Goal: Task Accomplishment & Management: Manage account settings

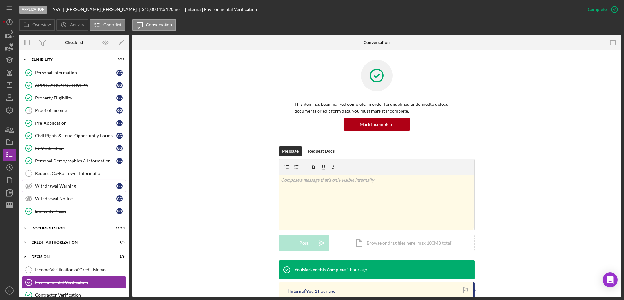
scroll to position [104, 0]
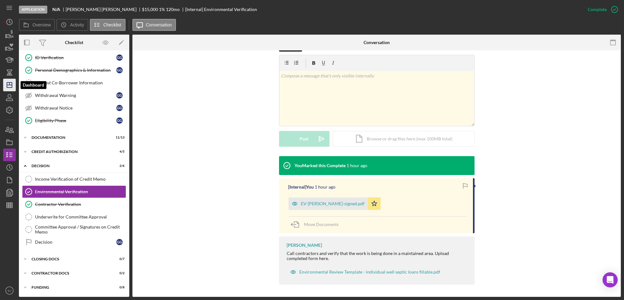
click at [10, 85] on icon "Icon/Dashboard" at bounding box center [10, 85] width 16 height 16
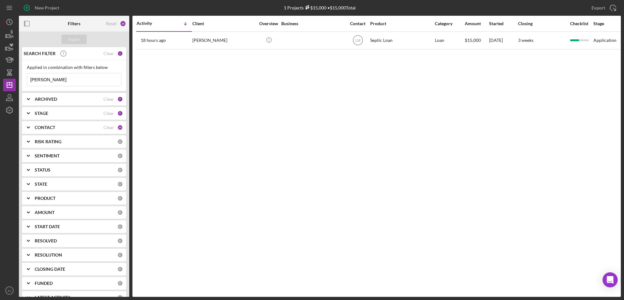
click at [52, 102] on div "ARCHIVED Clear 2" at bounding box center [79, 99] width 88 height 13
click at [175, 119] on div "Activity Icon/Table Sort Arrow Client Overview Business Contact Product Categor…" at bounding box center [376, 156] width 488 height 281
click at [0, 143] on html "New Project 1 Projects $15,000 • $15,000 Total [PERSON_NAME] Export Icon/Export…" at bounding box center [312, 150] width 624 height 300
click at [223, 79] on div "Activity Icon/Table Sort Arrow Client Overview Business Contact Product Categor…" at bounding box center [376, 156] width 488 height 281
click at [65, 80] on input "[PERSON_NAME]" at bounding box center [74, 79] width 94 height 13
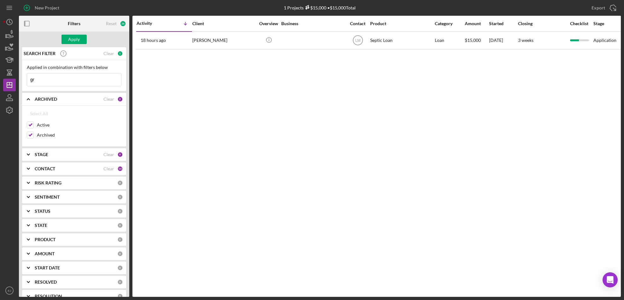
type input "g"
click at [80, 40] on button "Apply" at bounding box center [73, 39] width 25 height 9
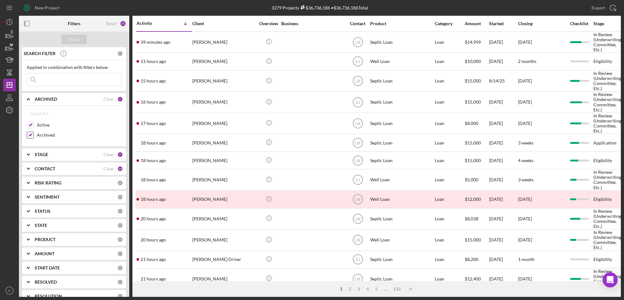
click at [30, 134] on input "Archived" at bounding box center [30, 135] width 6 height 6
checkbox input "false"
click at [78, 37] on div "Apply" at bounding box center [74, 39] width 12 height 9
click at [28, 153] on icon "Icon/Expander" at bounding box center [28, 155] width 16 height 16
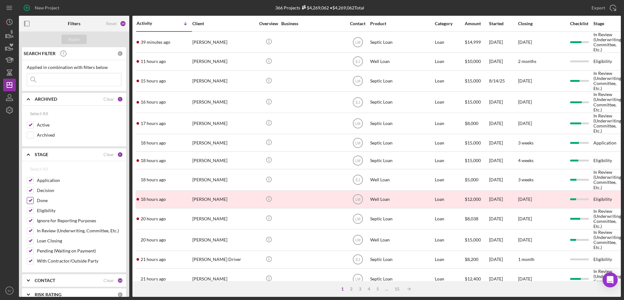
click at [31, 201] on input "Done" at bounding box center [30, 201] width 6 height 6
checkbox input "false"
click at [80, 43] on button "Apply" at bounding box center [73, 39] width 25 height 9
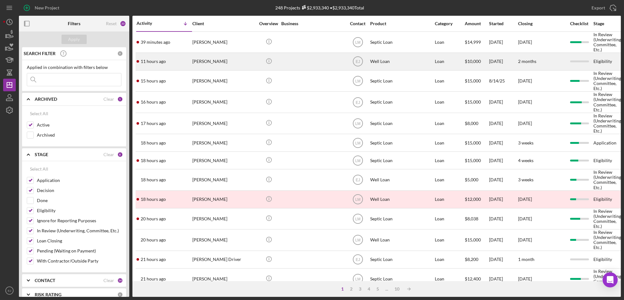
click at [160, 55] on div "11 hours ago [PERSON_NAME]" at bounding box center [163, 61] width 55 height 17
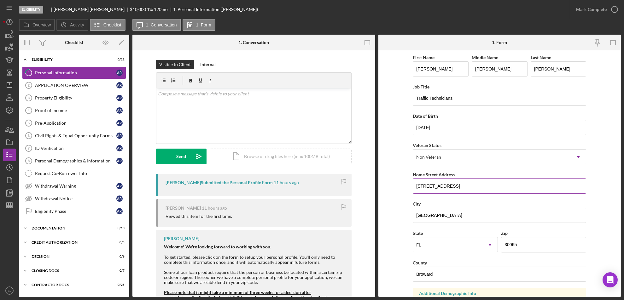
drag, startPoint x: 414, startPoint y: 185, endPoint x: 479, endPoint y: 177, distance: 65.1
click at [479, 177] on div "Home Street Address [STREET_ADDRESS]" at bounding box center [498, 182] width 173 height 23
click at [52, 100] on div "Property Eligibility" at bounding box center [75, 97] width 81 height 5
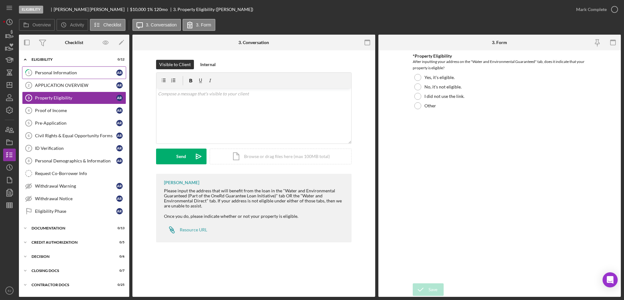
click at [59, 75] on div "Personal Information" at bounding box center [75, 72] width 81 height 5
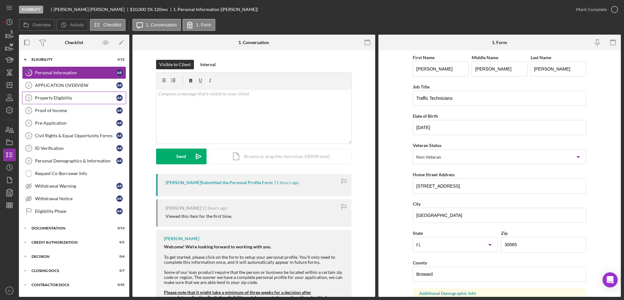
click at [59, 100] on div "Property Eligibility" at bounding box center [75, 97] width 81 height 5
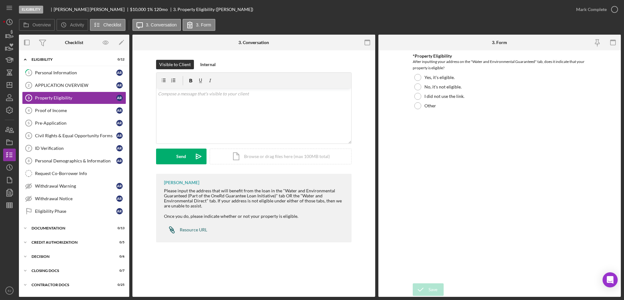
click at [194, 232] on div "Resource URL" at bounding box center [193, 230] width 27 height 5
click at [309, 160] on div "Icon/Document Browse or drag files here (max 100MB total) Tap to choose files o…" at bounding box center [281, 157] width 142 height 16
click at [186, 156] on div "Upload" at bounding box center [181, 157] width 14 height 16
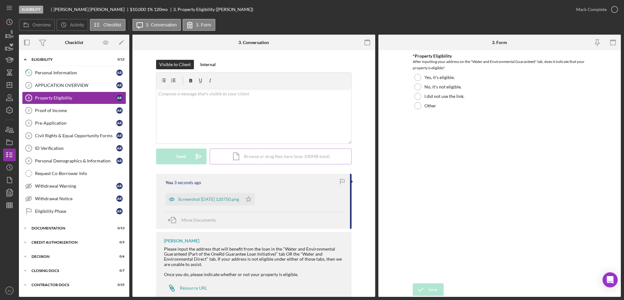
click at [261, 156] on div "Icon/Document Browse or drag files here (max 100MB total) Tap to choose files o…" at bounding box center [281, 157] width 142 height 16
click at [182, 157] on div "Upload" at bounding box center [181, 157] width 14 height 16
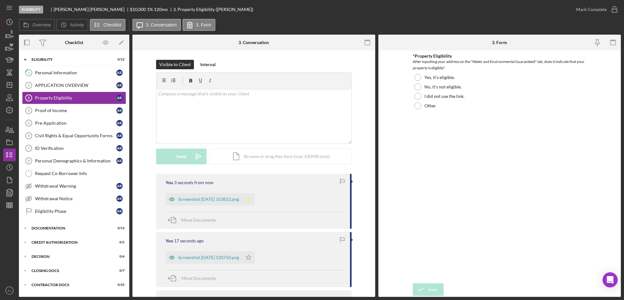
click at [255, 199] on icon "Icon/Star" at bounding box center [248, 199] width 13 height 13
click at [415, 84] on div at bounding box center [417, 87] width 7 height 7
click at [429, 292] on div "Save" at bounding box center [432, 290] width 9 height 13
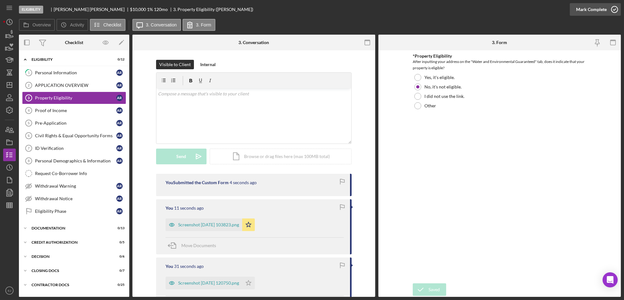
click at [612, 13] on icon "button" at bounding box center [614, 10] width 16 height 16
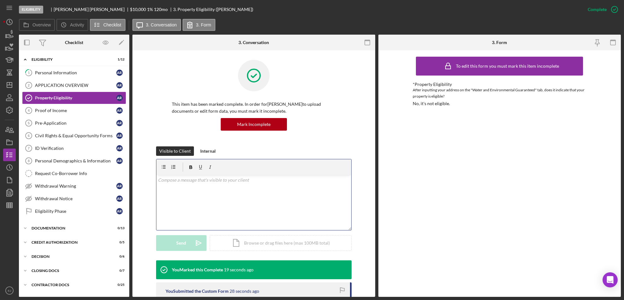
click at [219, 182] on p at bounding box center [253, 180] width 191 height 7
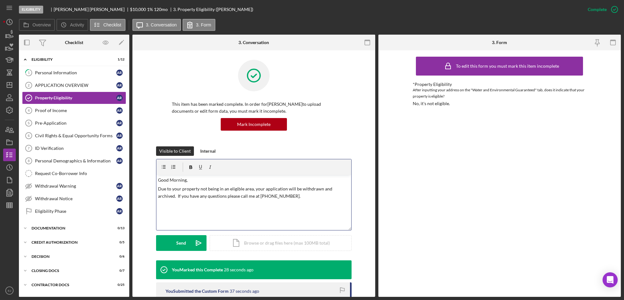
click at [283, 198] on p "Due to your property not being in an eligible area, your application will be wi…" at bounding box center [253, 193] width 191 height 14
click at [187, 234] on form "v Color teal Color pink Remove color Add row above Add row below Add column bef…" at bounding box center [253, 205] width 195 height 92
click at [187, 235] on button "Send Icon/icon-invite-send" at bounding box center [181, 243] width 50 height 16
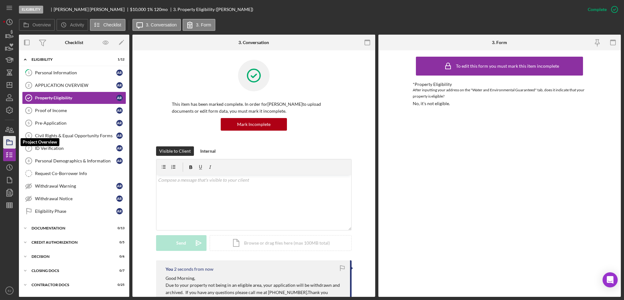
click at [7, 138] on icon "button" at bounding box center [10, 143] width 16 height 16
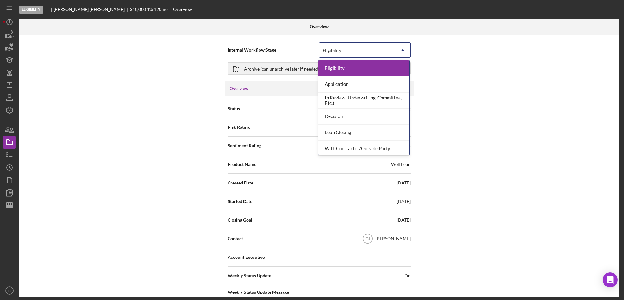
click at [404, 49] on icon "Icon/Dropdown Arrow" at bounding box center [402, 50] width 15 height 15
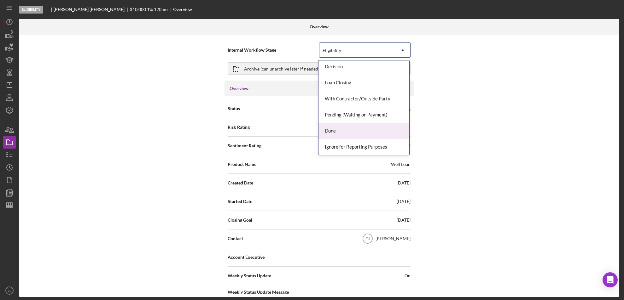
click at [386, 130] on div "Done" at bounding box center [363, 131] width 91 height 16
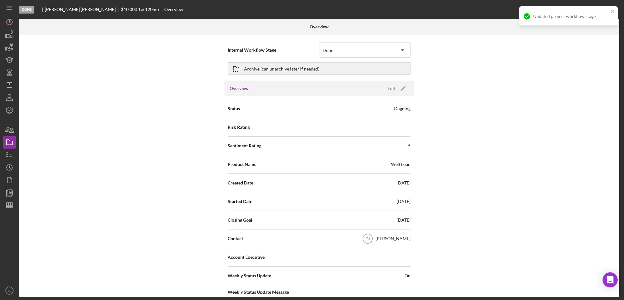
click at [617, 252] on div "Internal Workflow Stage Done Icon/Dropdown Arrow Archive (can unarchive later i…" at bounding box center [319, 166] width 600 height 262
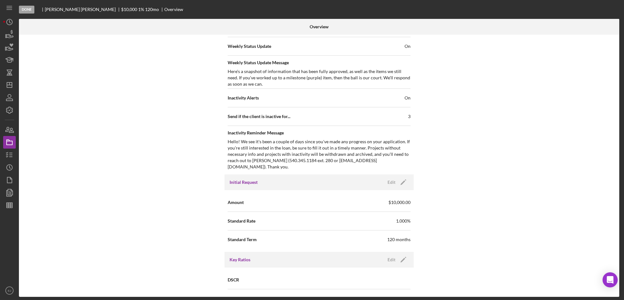
scroll to position [674, 0]
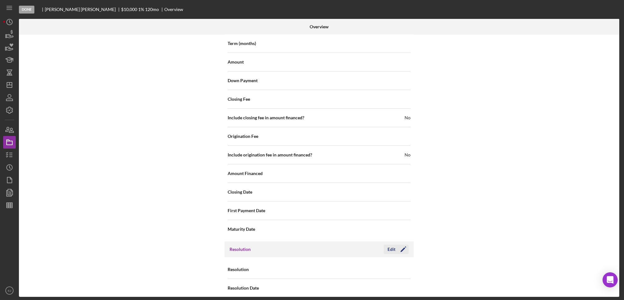
click at [391, 245] on div "Edit" at bounding box center [391, 249] width 8 height 9
click at [399, 262] on icon "Icon/Dropdown Arrow" at bounding box center [402, 269] width 15 height 15
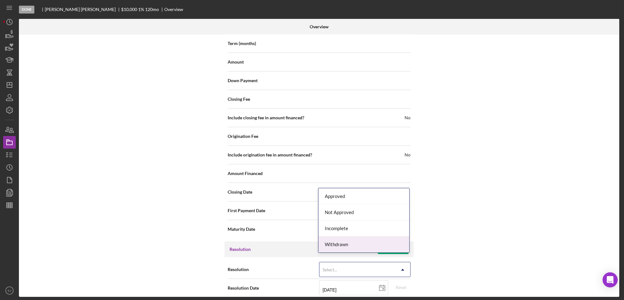
click at [389, 248] on div "Withdrawn" at bounding box center [363, 245] width 91 height 16
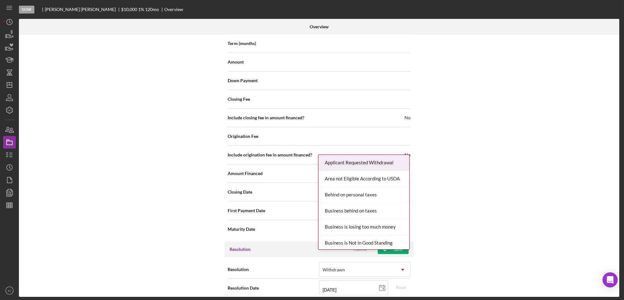
scroll to position [714, 0]
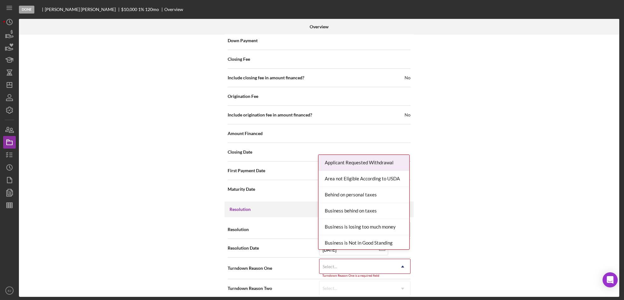
click at [406, 294] on div "Internal Workflow Stage Done Icon/Dropdown Arrow Archive (can unarchive later i…" at bounding box center [319, 166] width 600 height 262
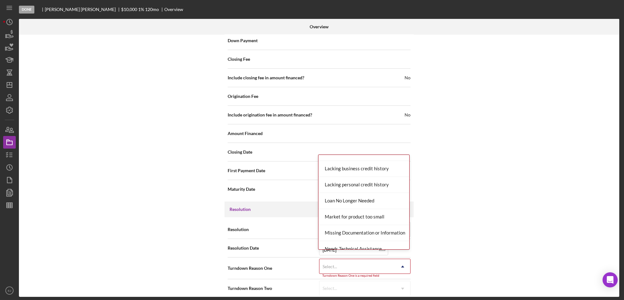
scroll to position [375, 0]
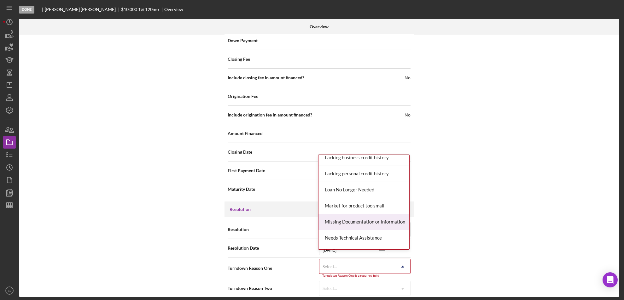
click at [375, 225] on div "Missing Documentation or Information" at bounding box center [363, 222] width 91 height 16
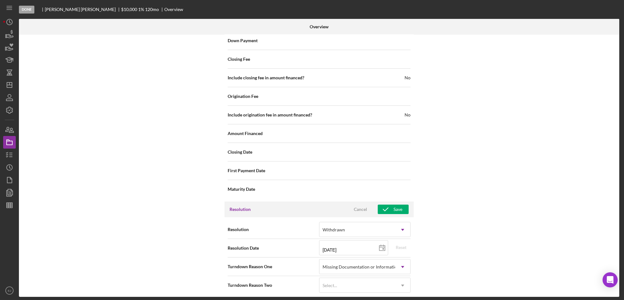
scroll to position [711, 0]
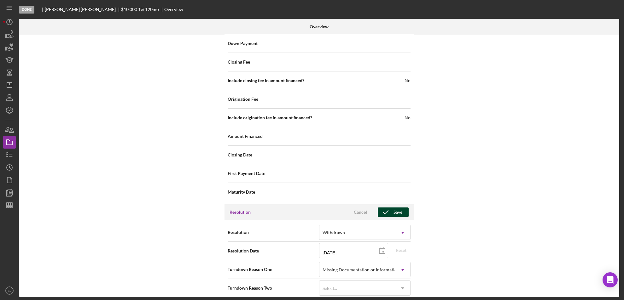
click at [389, 205] on icon "button" at bounding box center [386, 213] width 16 height 16
click at [393, 208] on div "Edit" at bounding box center [391, 212] width 8 height 9
click at [510, 227] on div "Internal Workflow Stage Done Icon/Dropdown Arrow Archive (can unarchive later i…" at bounding box center [319, 166] width 600 height 262
click at [400, 208] on div "Save" at bounding box center [397, 212] width 9 height 9
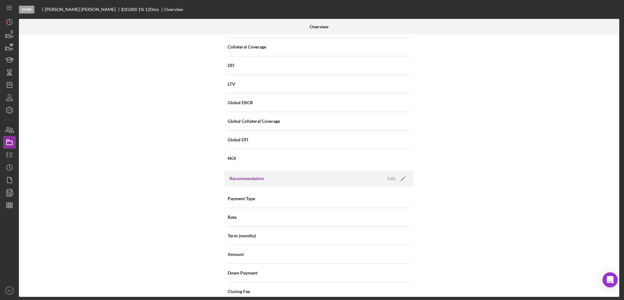
scroll to position [0, 0]
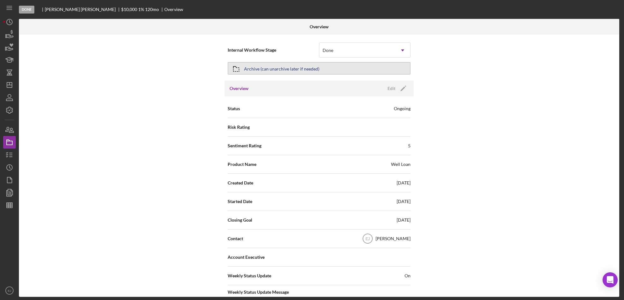
click at [234, 68] on icon "button" at bounding box center [236, 69] width 16 height 16
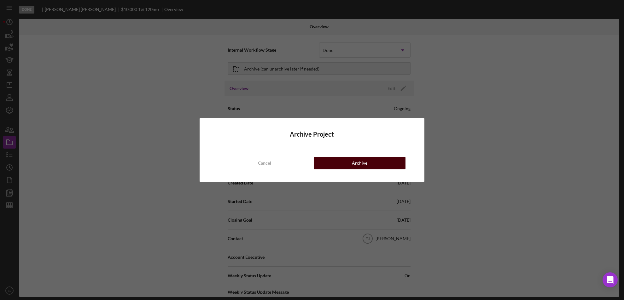
click at [361, 164] on div "Archive" at bounding box center [359, 163] width 15 height 13
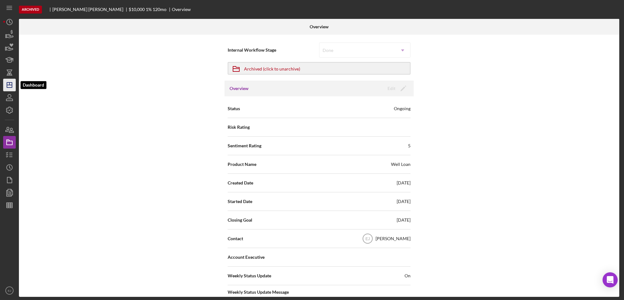
click at [7, 89] on icon "Icon/Dashboard" at bounding box center [10, 85] width 16 height 16
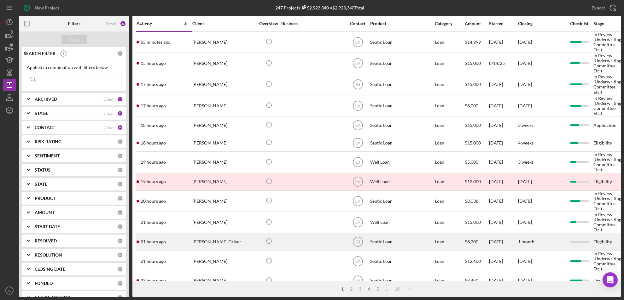
click at [208, 245] on div "[PERSON_NAME] Driver" at bounding box center [223, 241] width 63 height 17
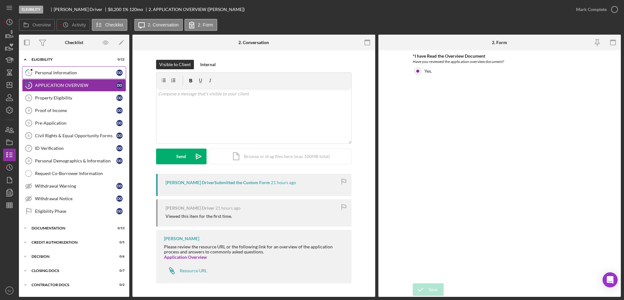
click at [57, 71] on div "Personal Information" at bounding box center [75, 72] width 81 height 5
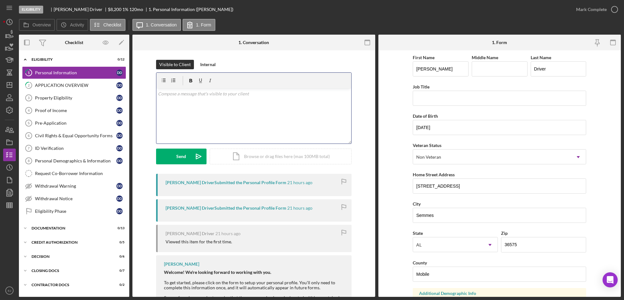
click at [183, 104] on div "v Color teal Color pink Remove color Add row above Add row below Add column bef…" at bounding box center [253, 116] width 195 height 55
click at [174, 102] on div "v Color teal Color pink Remove color Add row above Add row below Add column bef…" at bounding box center [253, 116] width 195 height 55
click at [241, 94] on p "Due to your property not being in an eligible area, your application will be wi…" at bounding box center [253, 97] width 191 height 14
click at [301, 99] on p "Due to your property not being in our service area, your application will be wi…" at bounding box center [253, 97] width 191 height 14
click at [156, 91] on div "v Color teal Color pink Remove color Add row above Add row below Add column bef…" at bounding box center [253, 116] width 195 height 55
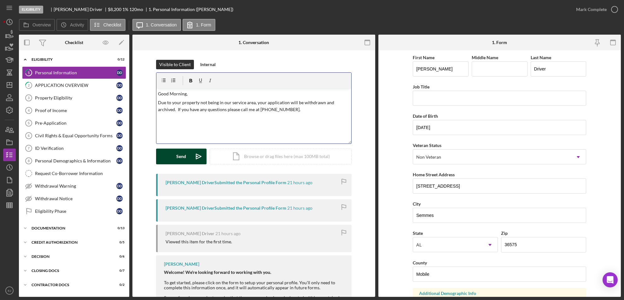
click at [176, 153] on div "Send" at bounding box center [181, 157] width 10 height 16
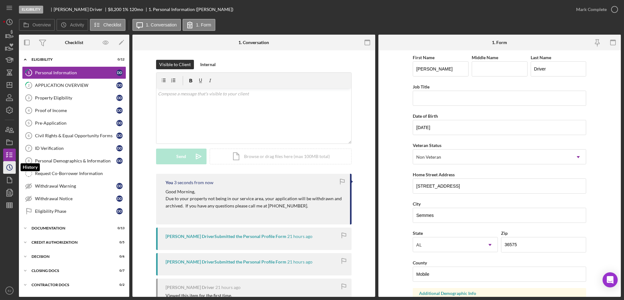
click at [9, 165] on circle "button" at bounding box center [10, 168] width 6 height 6
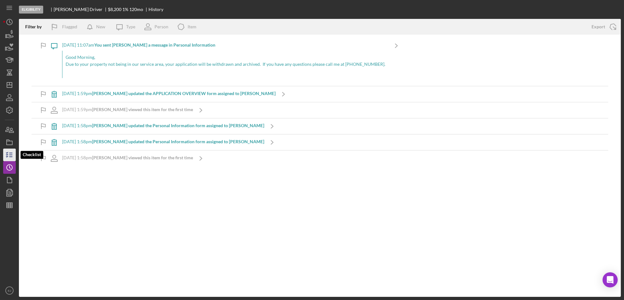
click at [8, 151] on icon "button" at bounding box center [10, 155] width 16 height 16
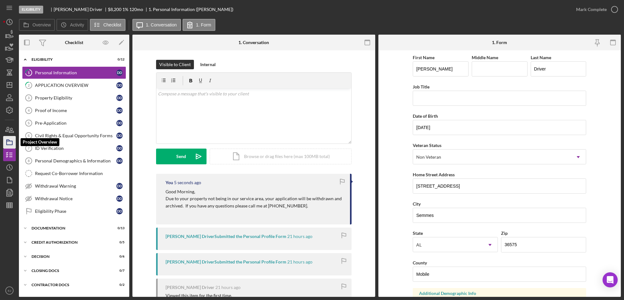
click at [10, 140] on icon "button" at bounding box center [10, 143] width 16 height 16
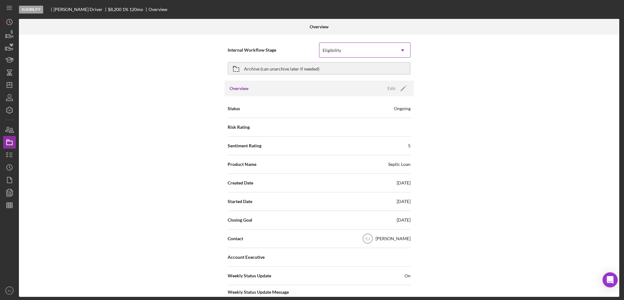
click at [404, 51] on icon "Icon/Dropdown Arrow" at bounding box center [402, 50] width 15 height 15
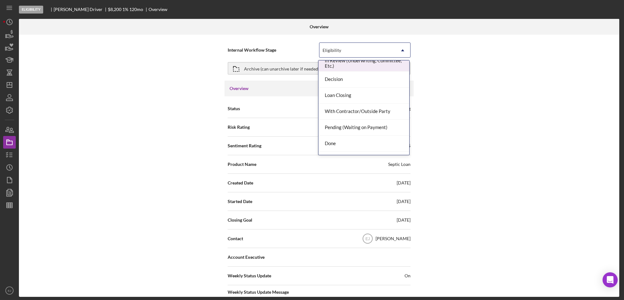
scroll to position [50, 0]
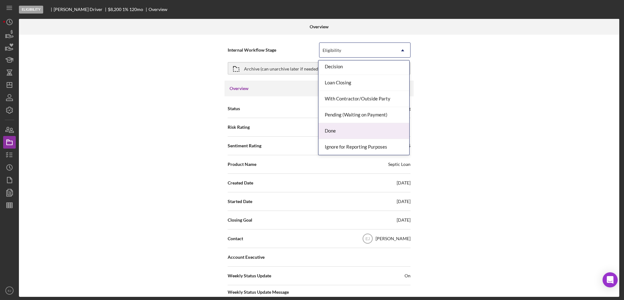
click at [392, 131] on div "Done" at bounding box center [363, 131] width 91 height 16
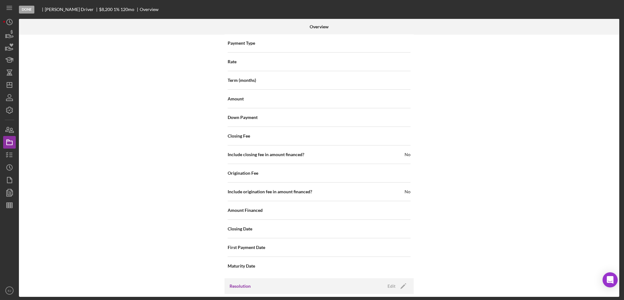
scroll to position [674, 0]
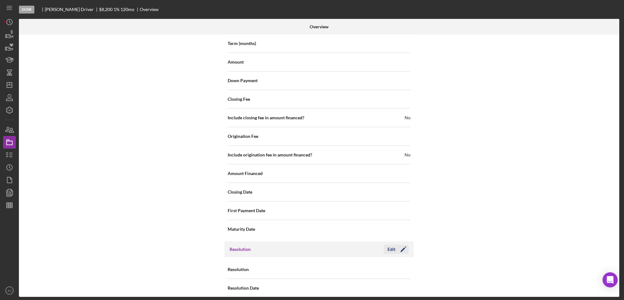
click at [387, 245] on div "Edit" at bounding box center [391, 249] width 8 height 9
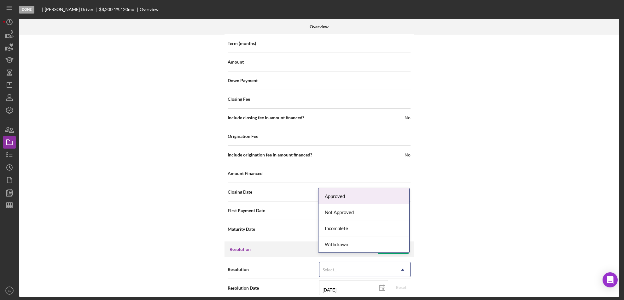
click at [404, 262] on icon "Icon/Dropdown Arrow" at bounding box center [402, 269] width 15 height 15
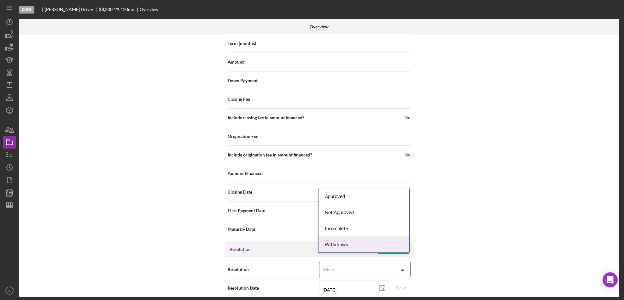
click at [405, 245] on div "Withdrawn" at bounding box center [363, 245] width 91 height 16
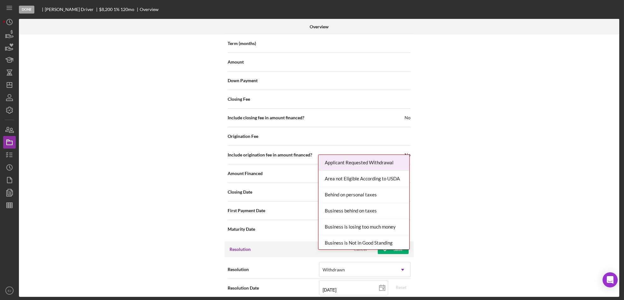
scroll to position [714, 0]
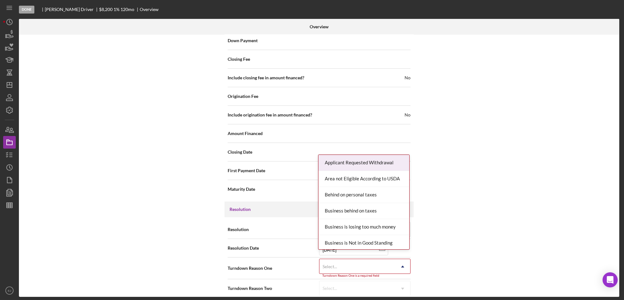
click at [403, 293] on div "Resolution Withdrawn Icon/Dropdown Arrow Resolution Date [DATE] [DATE] Reset Tu…" at bounding box center [318, 259] width 189 height 84
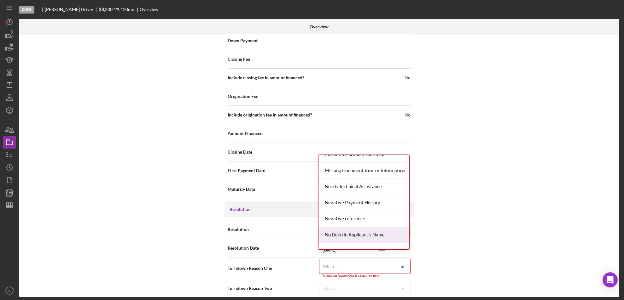
scroll to position [413, 0]
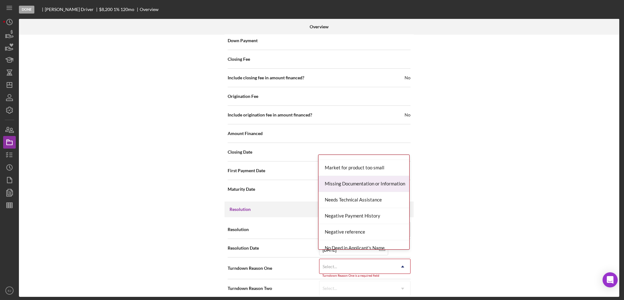
drag, startPoint x: 391, startPoint y: 187, endPoint x: 410, endPoint y: 184, distance: 19.2
click at [410, 184] on body "Done [PERSON_NAME] Driver $8,200 $8,200 1 % 120 mo Overview Overview Internal W…" at bounding box center [312, 150] width 624 height 300
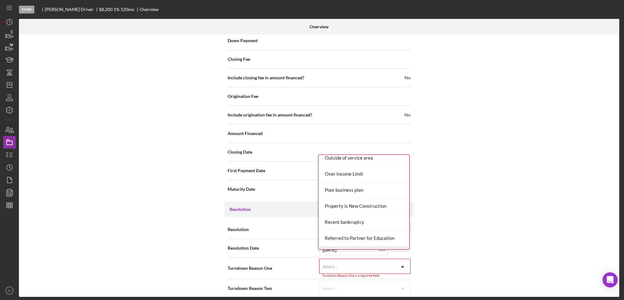
scroll to position [614, 0]
click at [378, 195] on div "Outside of service area" at bounding box center [363, 192] width 91 height 16
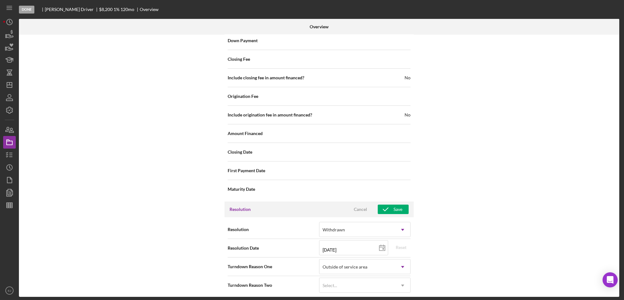
scroll to position [711, 0]
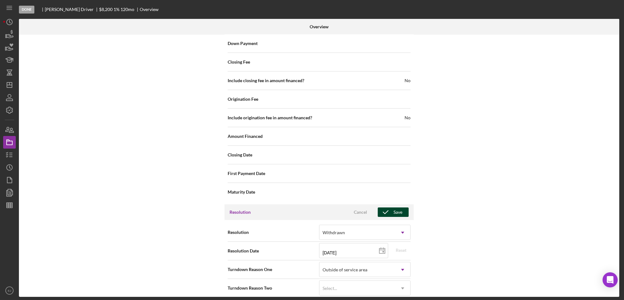
click at [395, 208] on div "Save" at bounding box center [397, 212] width 9 height 9
click at [395, 206] on icon "Icon/Edit" at bounding box center [403, 213] width 16 height 16
click at [398, 208] on div "Save" at bounding box center [397, 212] width 9 height 9
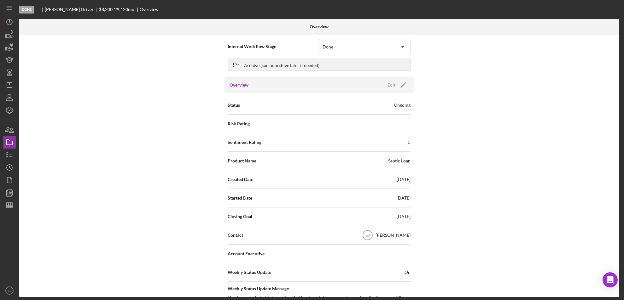
scroll to position [0, 0]
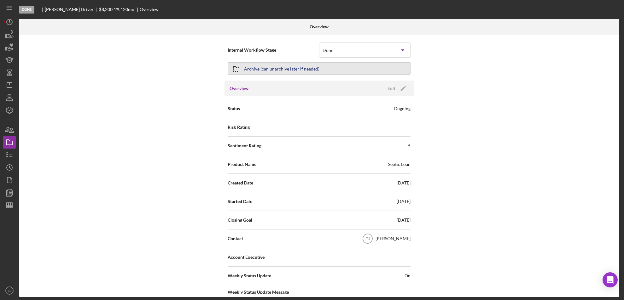
click at [297, 67] on div "Archive (can unarchive later if needed)" at bounding box center [281, 68] width 75 height 11
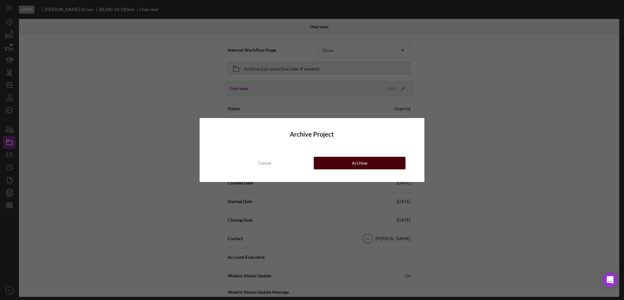
click at [364, 166] on div "Archive" at bounding box center [359, 163] width 15 height 13
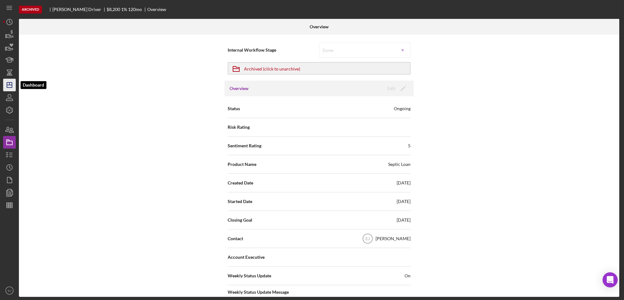
click at [7, 89] on icon "Icon/Dashboard" at bounding box center [10, 85] width 16 height 16
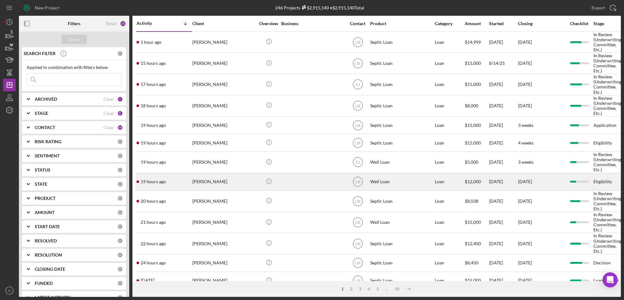
click at [214, 178] on div "[PERSON_NAME]" at bounding box center [223, 182] width 63 height 17
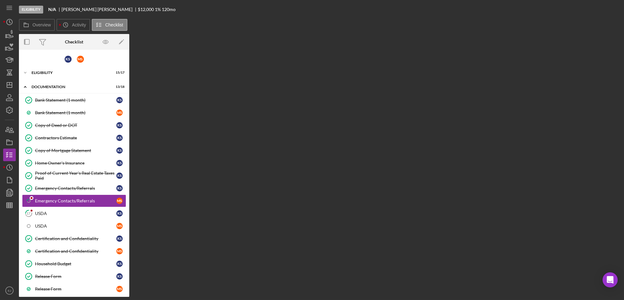
scroll to position [27, 0]
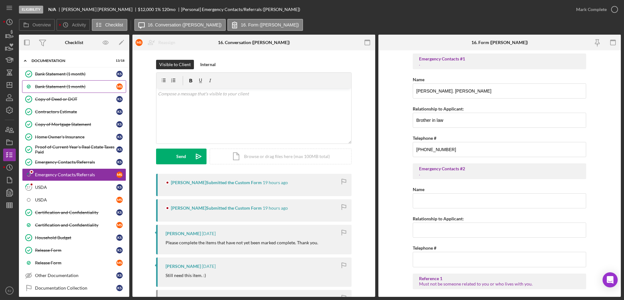
click at [86, 84] on div "Bank Statement (1 month)" at bounding box center [75, 86] width 81 height 5
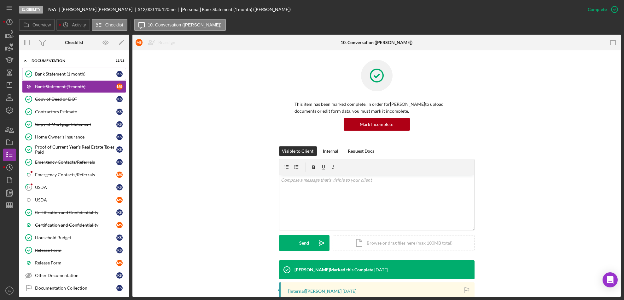
click at [52, 72] on div "Bank Statement (1 month)" at bounding box center [75, 74] width 81 height 5
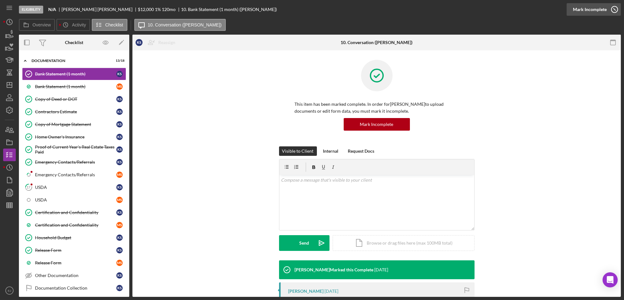
click at [616, 10] on icon "button" at bounding box center [614, 10] width 16 height 16
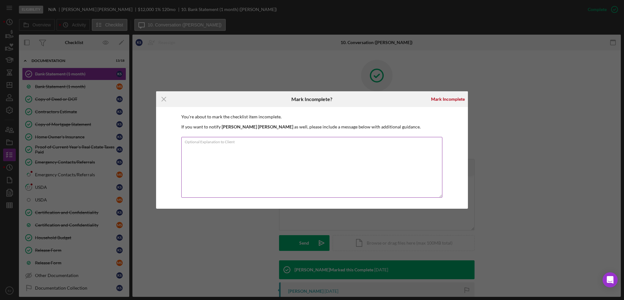
click at [344, 151] on textarea "Optional Explanation to Client" at bounding box center [311, 167] width 261 height 61
type textarea "Please upload 2 Months of your most recent bank statements. Thank you"
click at [446, 99] on div "Mark Incomplete" at bounding box center [448, 99] width 34 height 13
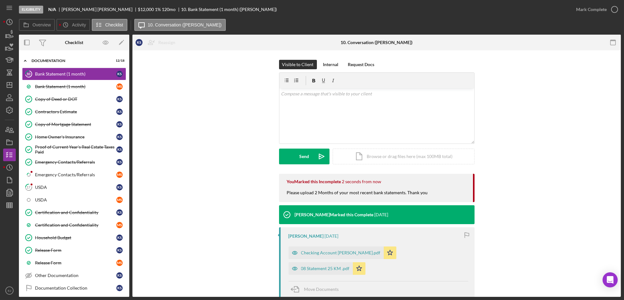
click at [282, 197] on div "You Marked this Incomplete 2 seconds from now Please upload 2 Months of your mo…" at bounding box center [376, 188] width 195 height 28
drag, startPoint x: 282, startPoint y: 192, endPoint x: 433, endPoint y: 193, distance: 150.6
click at [433, 193] on div "You Marked this Incomplete 1 second ago Please upload 2 Months of your most rec…" at bounding box center [376, 188] width 195 height 28
copy div "Please upload 2 Months of your most recent bank statements. Thank you"
click at [74, 84] on div "Bank Statement (1 month)" at bounding box center [75, 86] width 81 height 5
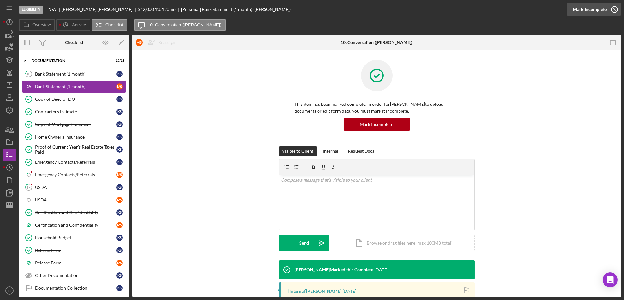
click at [612, 9] on icon "button" at bounding box center [614, 10] width 16 height 16
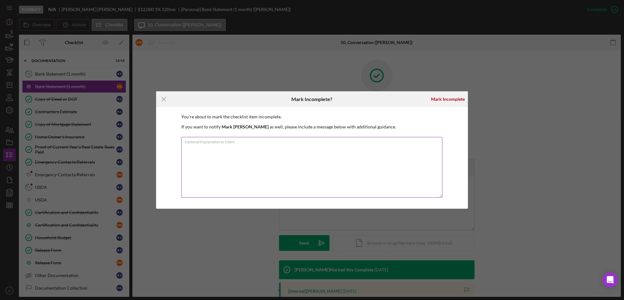
click at [350, 147] on textarea "Optional Explanation to Client" at bounding box center [311, 167] width 261 height 61
paste textarea "Please upload 2 Months of your most recent bank statements. Thank you"
type textarea "Please upload 2 Months of your most recent bank statements. Thank you"
click at [448, 101] on div "Mark Incomplete" at bounding box center [448, 99] width 34 height 13
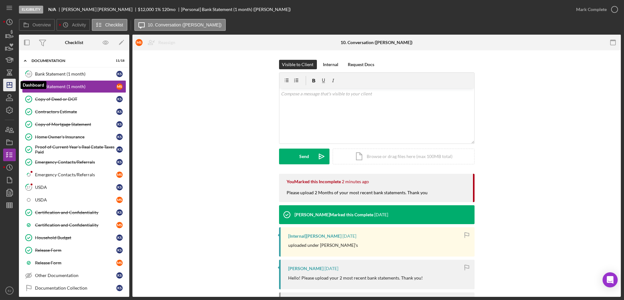
click at [12, 89] on icon "Icon/Dashboard" at bounding box center [10, 85] width 16 height 16
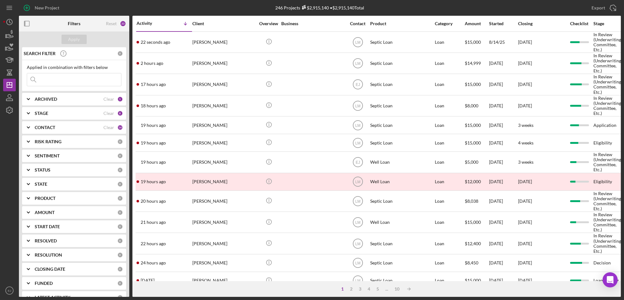
scroll to position [227, 0]
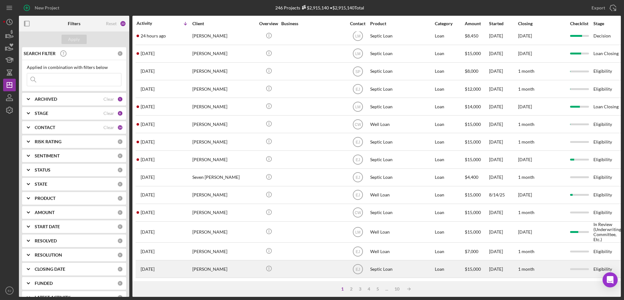
click at [234, 271] on div "[PERSON_NAME]" at bounding box center [223, 269] width 63 height 17
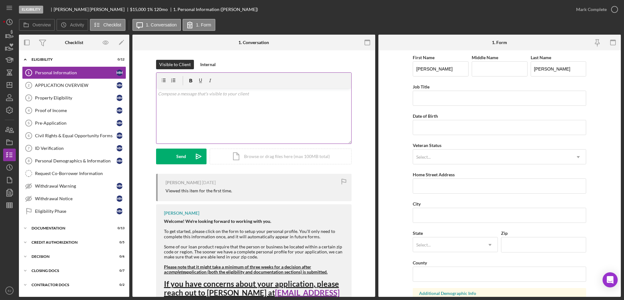
click at [224, 99] on div "v Color teal Color pink Remove color Add row above Add row below Add column bef…" at bounding box center [253, 116] width 195 height 55
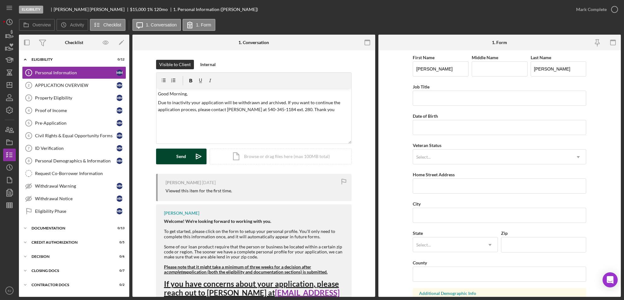
click at [185, 153] on button "Send Icon/icon-invite-send" at bounding box center [181, 157] width 50 height 16
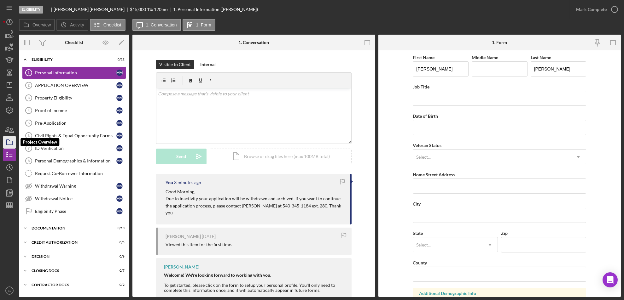
click at [9, 143] on icon "button" at bounding box center [10, 143] width 16 height 16
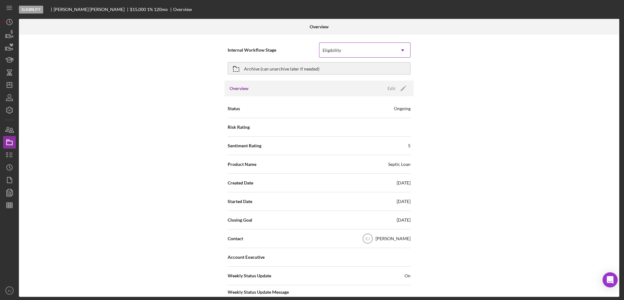
click at [401, 46] on icon "Icon/Dropdown Arrow" at bounding box center [402, 50] width 15 height 15
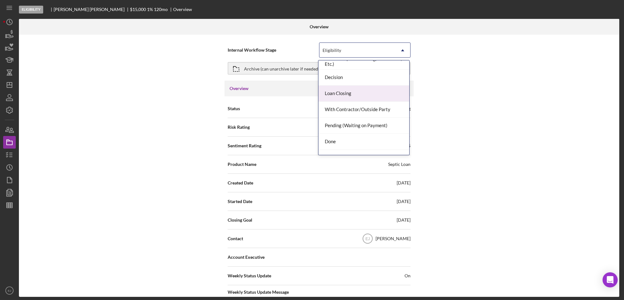
scroll to position [50, 0]
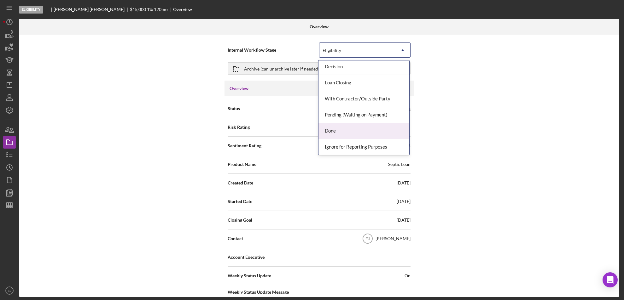
click at [387, 130] on div "Done" at bounding box center [363, 131] width 91 height 16
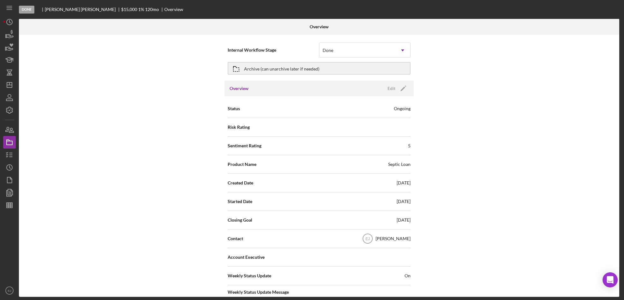
click at [619, 270] on div "Overview Internal Workflow Stage option Done, selected. Done Icon/Dropdown Arro…" at bounding box center [320, 158] width 602 height 278
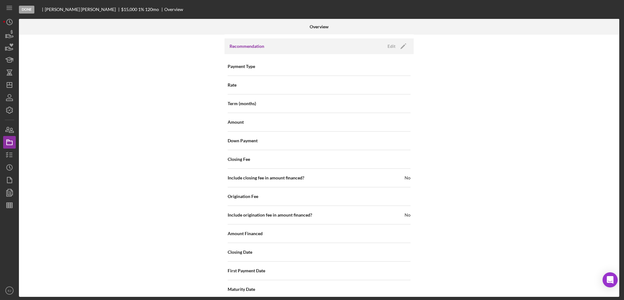
scroll to position [674, 0]
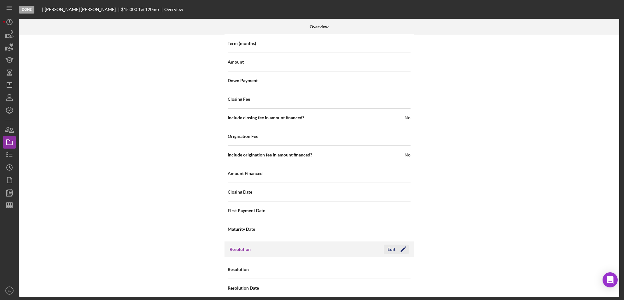
click at [391, 245] on div "Edit" at bounding box center [391, 249] width 8 height 9
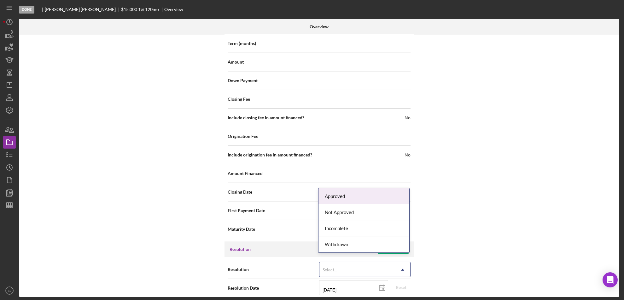
click at [400, 262] on icon "Icon/Dropdown Arrow" at bounding box center [402, 269] width 15 height 15
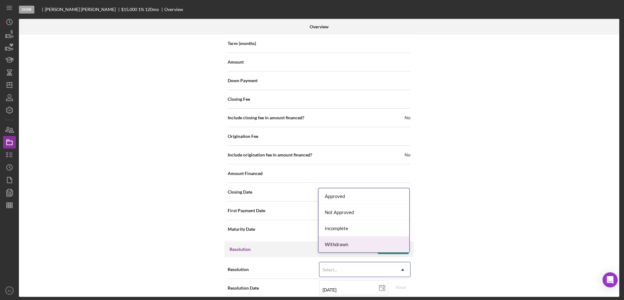
click at [389, 240] on div "Withdrawn" at bounding box center [363, 245] width 91 height 16
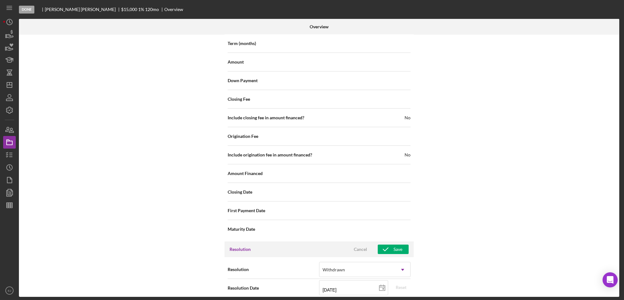
click at [399, 296] on div "Internal Workflow Stage Done Icon/Dropdown Arrow Archive (can unarchive later i…" at bounding box center [319, 166] width 600 height 262
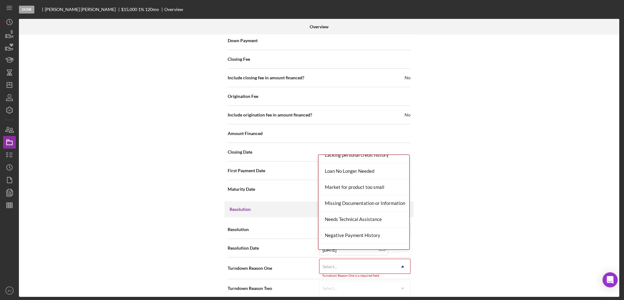
scroll to position [413, 0]
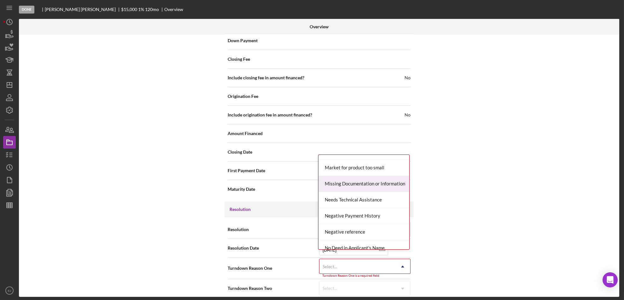
click at [390, 184] on div "Missing Documentation or Information" at bounding box center [363, 184] width 91 height 16
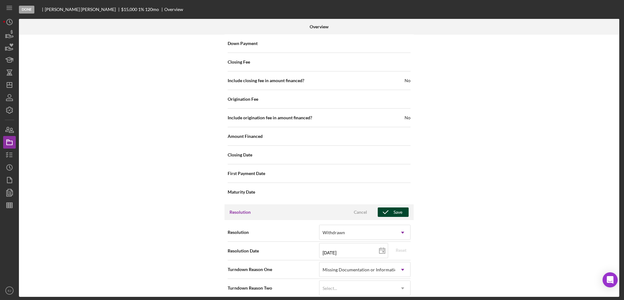
click at [402, 208] on button "Save" at bounding box center [393, 212] width 31 height 9
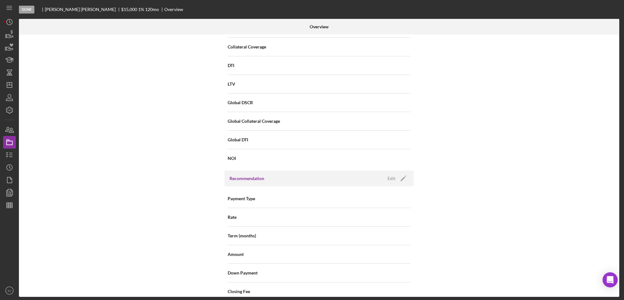
scroll to position [22, 0]
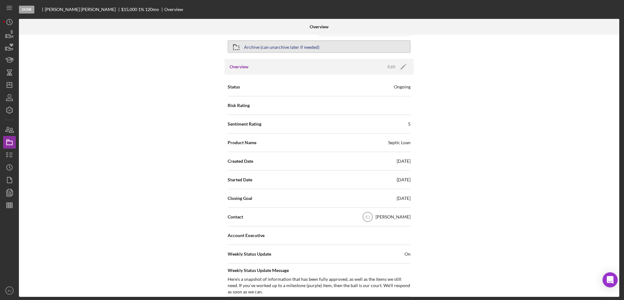
click at [242, 47] on icon "button" at bounding box center [236, 47] width 16 height 16
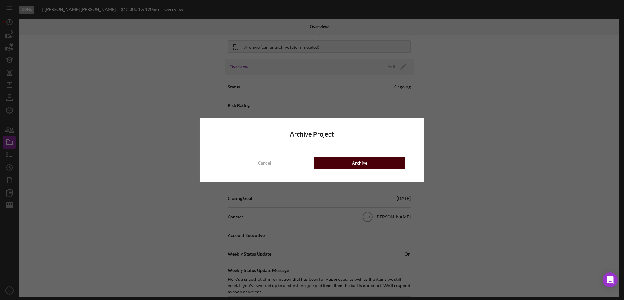
click at [339, 162] on button "Archive" at bounding box center [360, 163] width 92 height 13
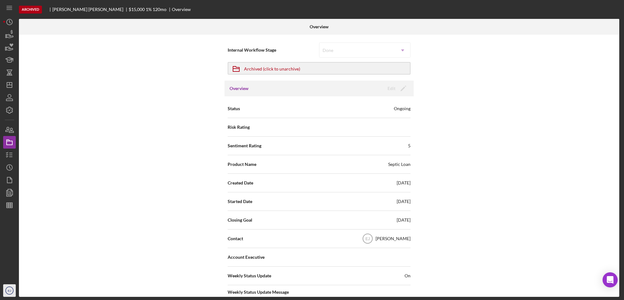
click at [7, 292] on icon "EJ" at bounding box center [9, 291] width 13 height 16
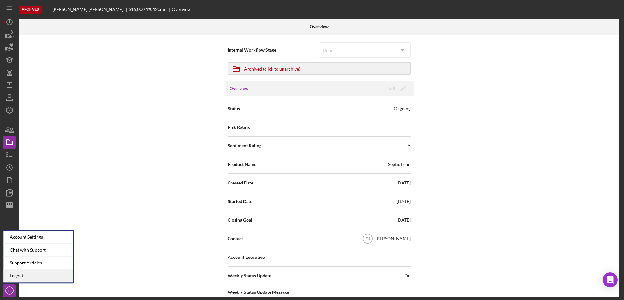
click at [11, 278] on link "Logout" at bounding box center [37, 276] width 69 height 13
